Goal: Check status

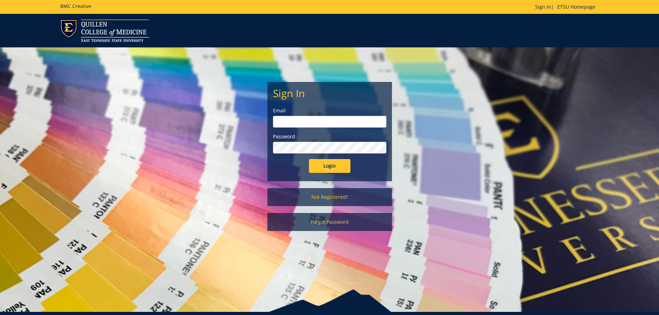
type input "[EMAIL_ADDRESS][DOMAIN_NAME]"
click at [336, 167] on input "Login" at bounding box center [330, 166] width 42 height 14
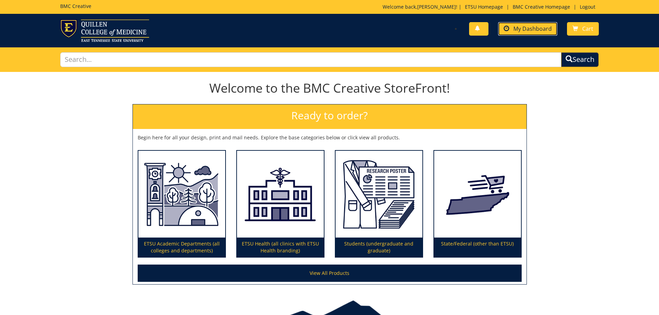
click at [543, 31] on span "My Dashboard" at bounding box center [532, 29] width 38 height 8
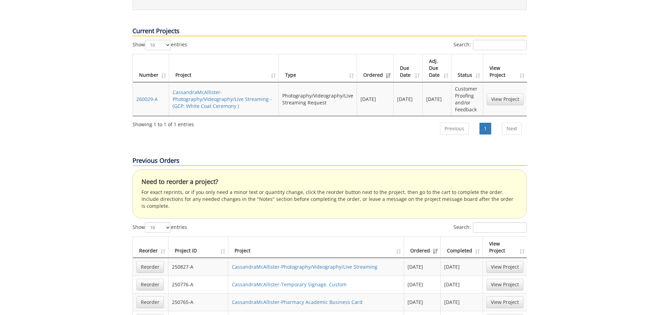
scroll to position [277, 0]
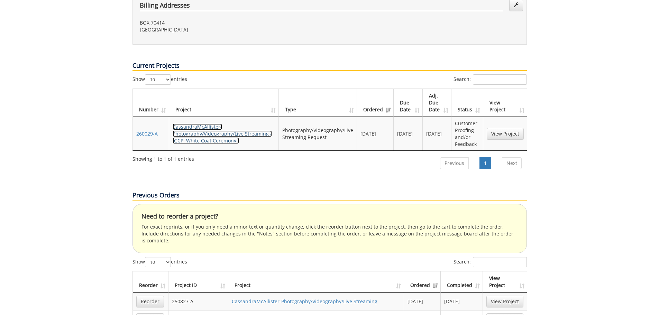
click at [205, 124] on link "CassandraMcAllister-Photography/Videography/Live Streaming - (GCP: White Coat C…" at bounding box center [222, 134] width 99 height 20
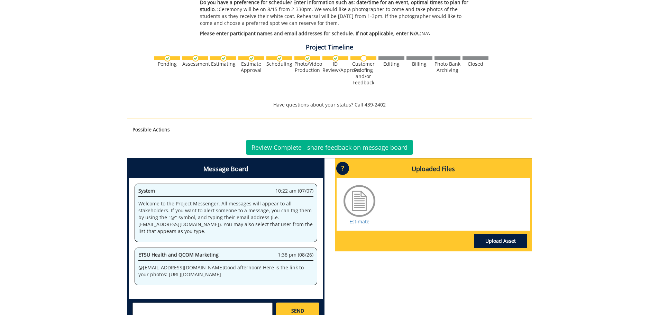
scroll to position [311, 0]
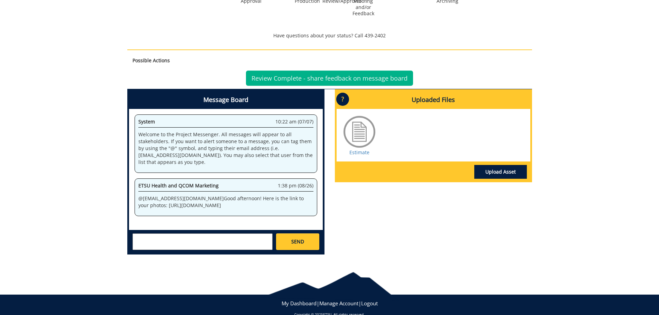
drag, startPoint x: 139, startPoint y: 195, endPoint x: 164, endPoint y: 208, distance: 27.5
click at [164, 208] on p "@ [EMAIL_ADDRESS][DOMAIN_NAME] Good afternoon! Here is the link to your photos:…" at bounding box center [225, 202] width 175 height 14
copy p "[URL][DOMAIN_NAME]"
